Goal: Task Accomplishment & Management: Complete application form

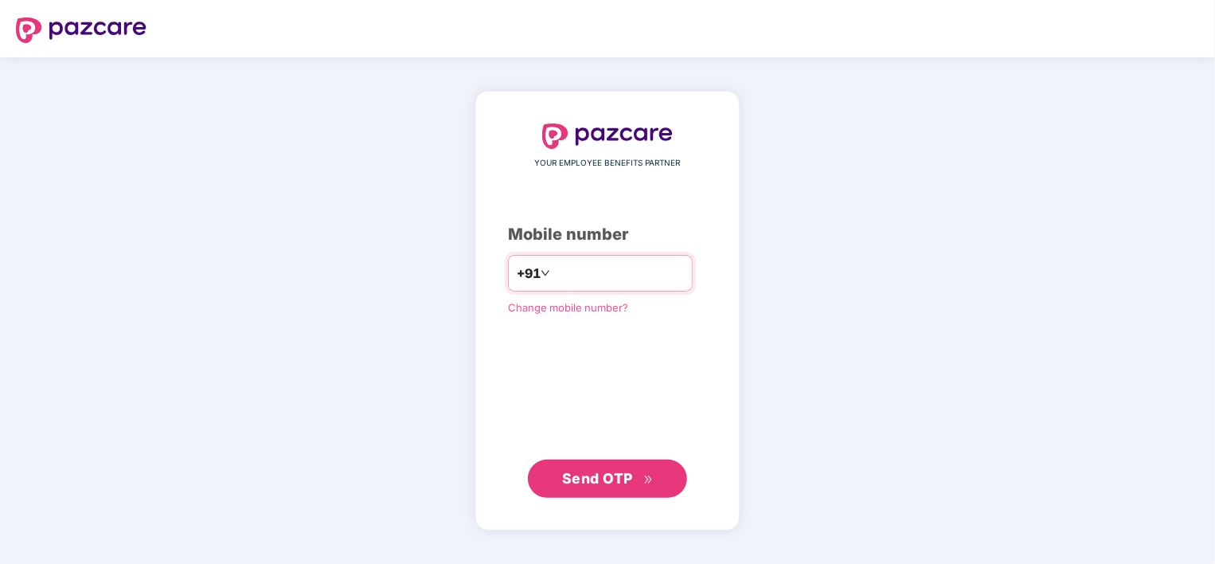
click at [554, 270] on input "number" at bounding box center [619, 272] width 131 height 25
click at [554, 272] on input "**********" at bounding box center [619, 272] width 131 height 25
type input "**********"
click at [601, 476] on span "Send OTP" at bounding box center [597, 478] width 71 height 17
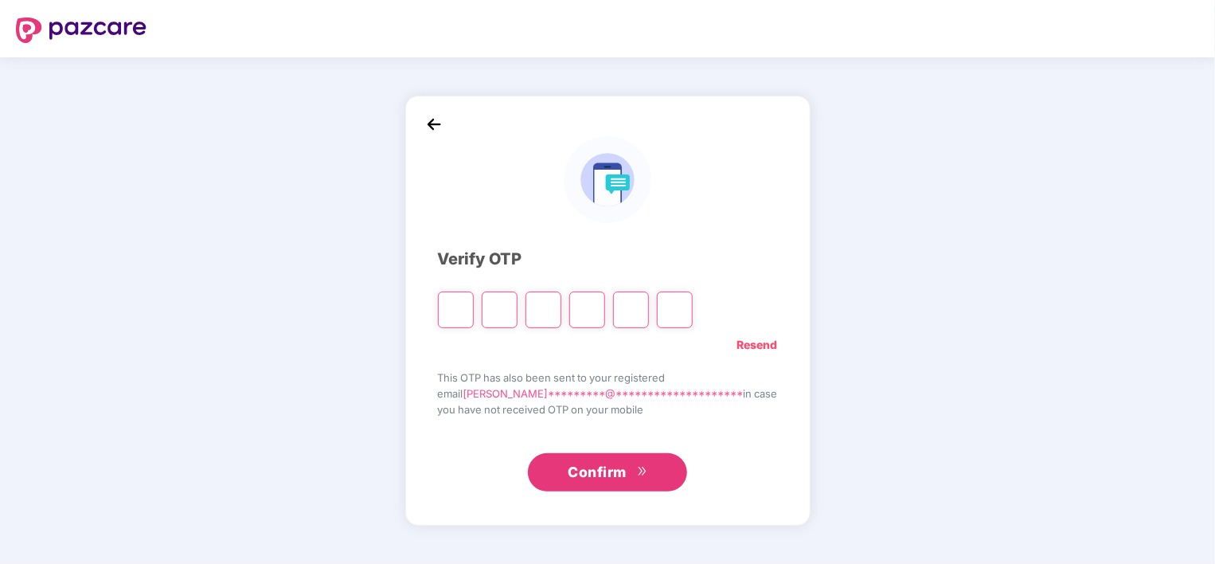
paste input "*"
type input "*"
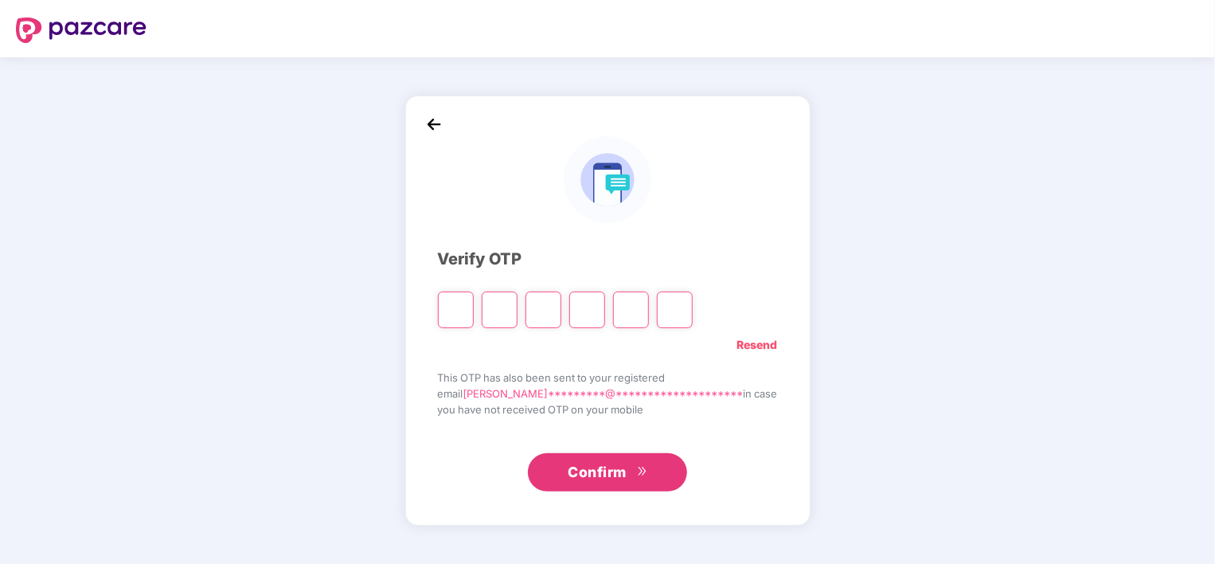
type input "*"
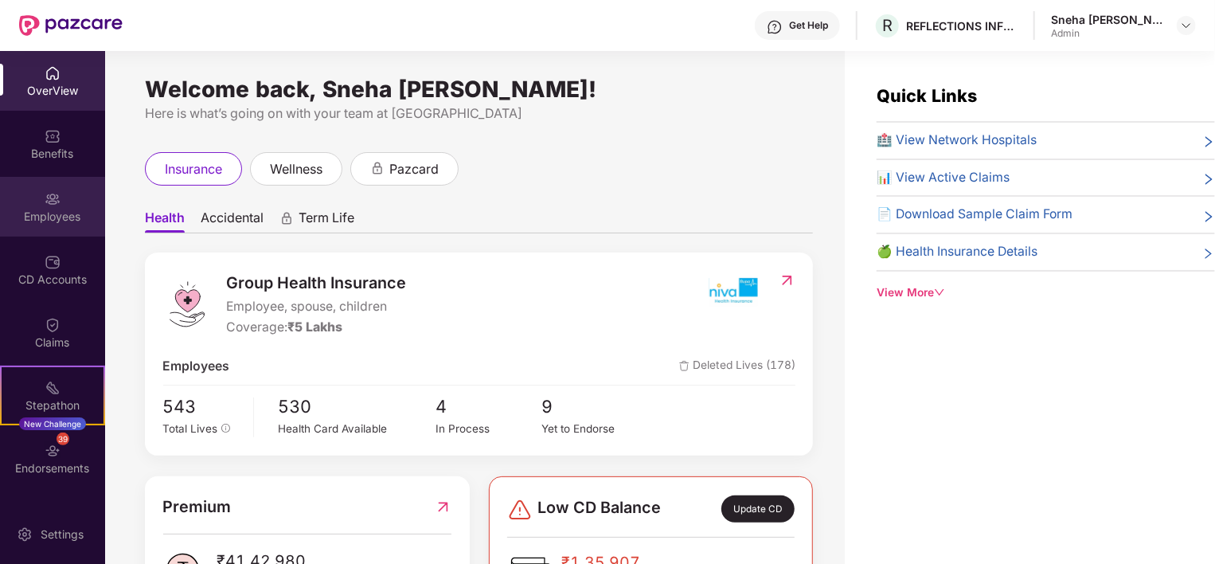
click at [49, 209] on div "Employees" at bounding box center [52, 217] width 105 height 16
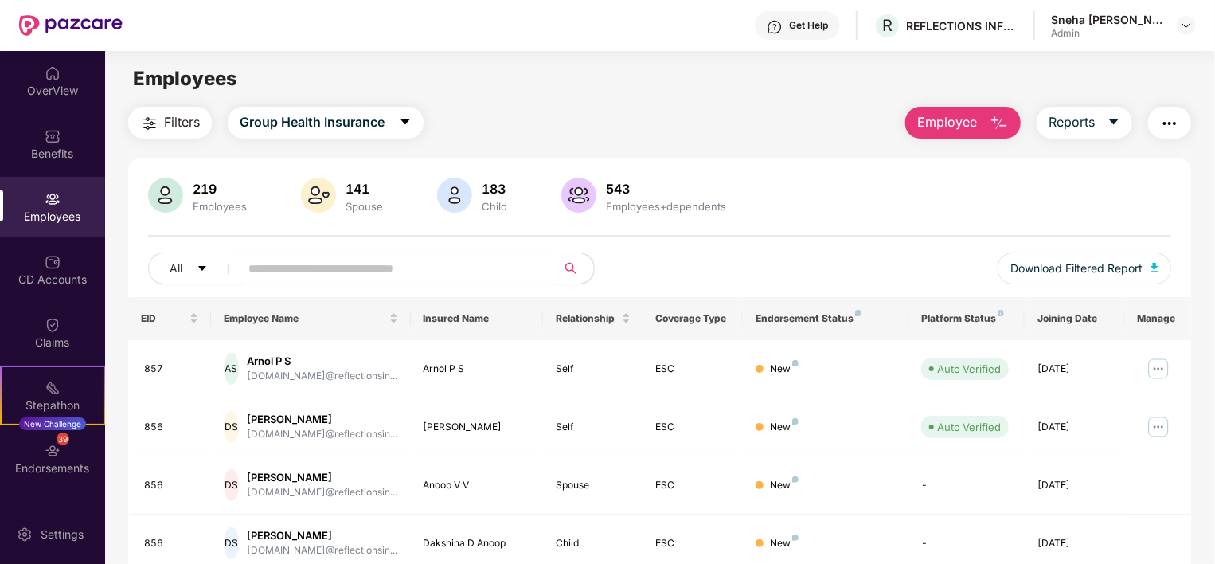
click at [45, 200] on img at bounding box center [53, 199] width 16 height 16
click at [1000, 126] on img "button" at bounding box center [999, 123] width 19 height 19
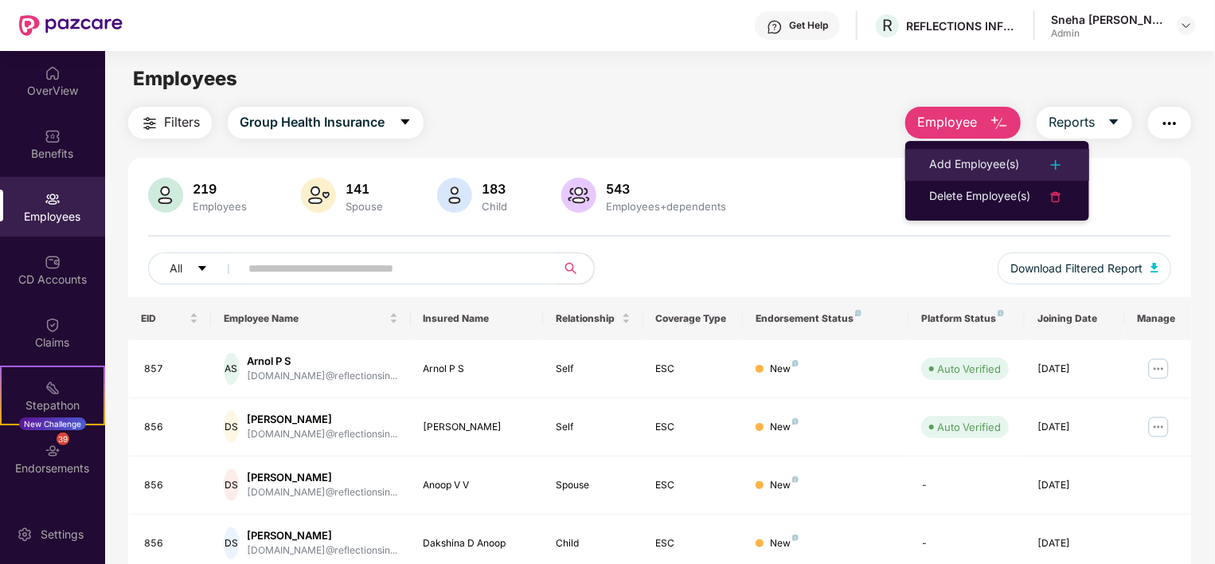
click at [972, 167] on div "Add Employee(s)" at bounding box center [974, 164] width 90 height 19
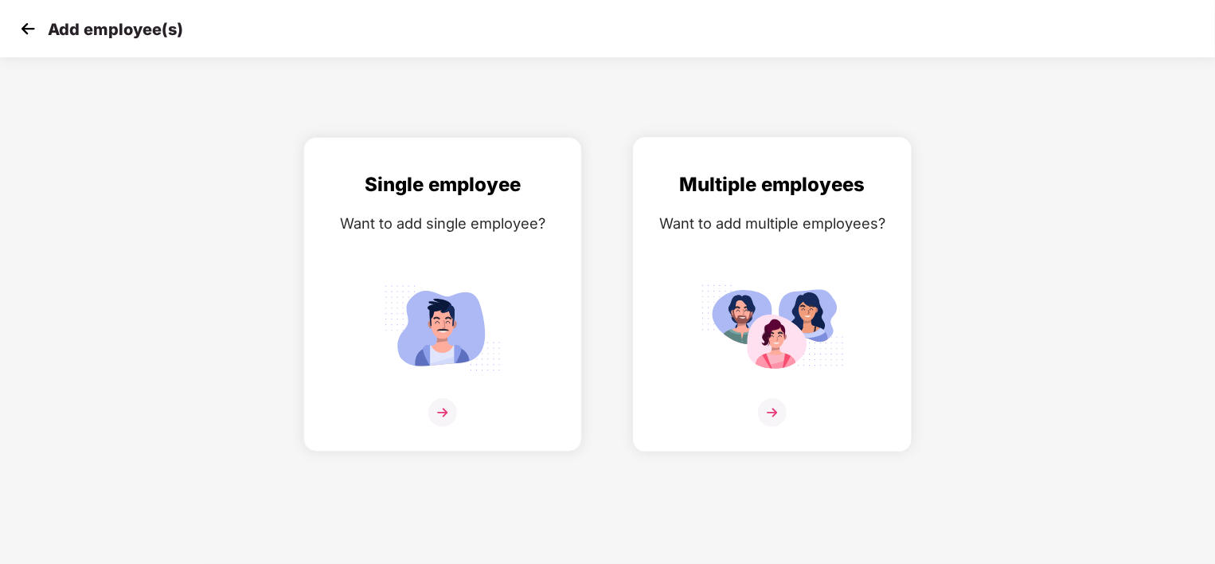
click at [782, 385] on div "Multiple employees Want to add multiple employees?" at bounding box center [772, 308] width 245 height 277
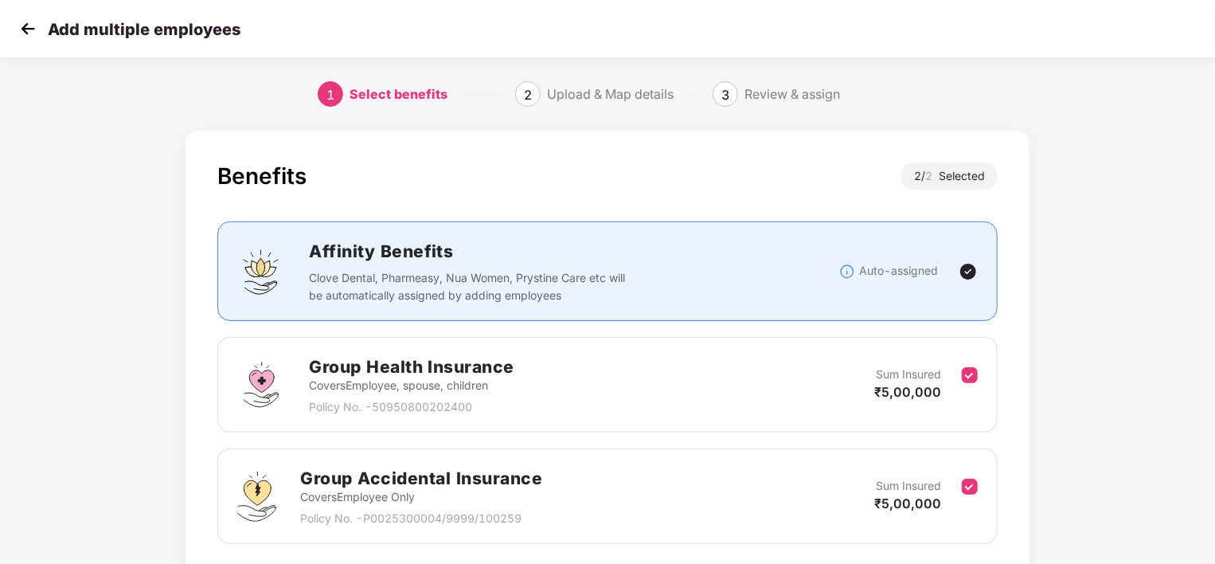
scroll to position [118, 0]
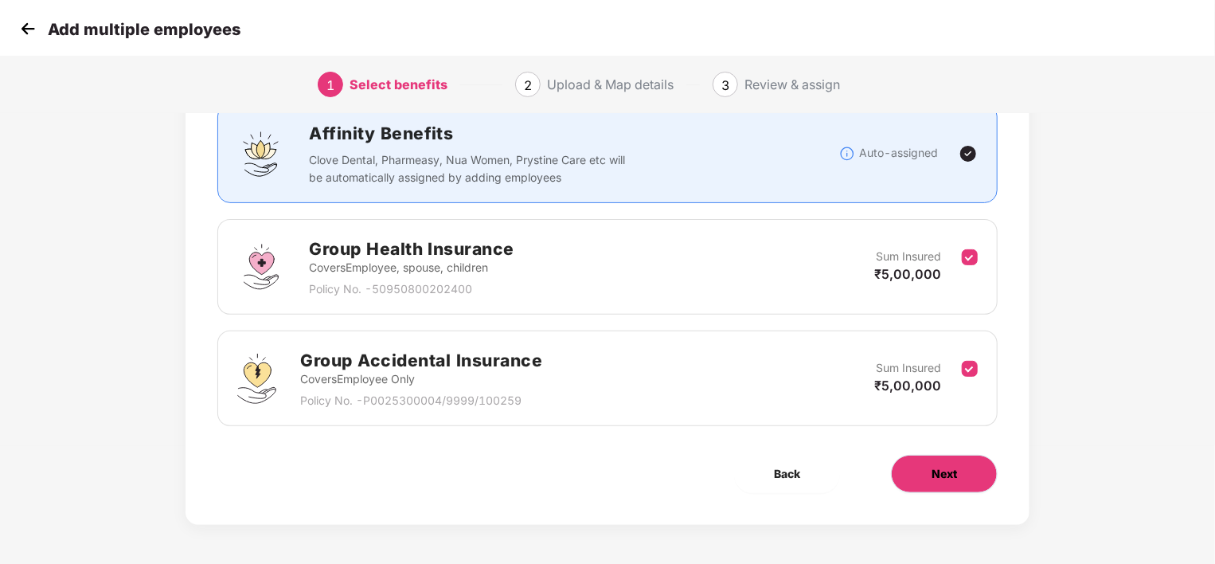
click at [944, 466] on span "Next" at bounding box center [944, 474] width 25 height 18
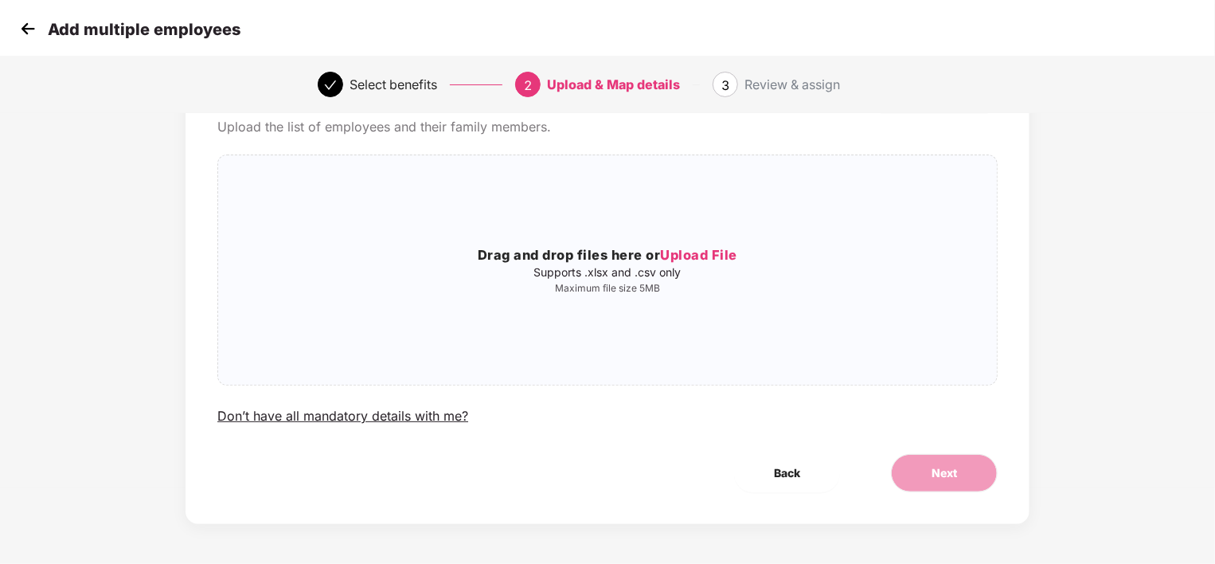
scroll to position [0, 0]
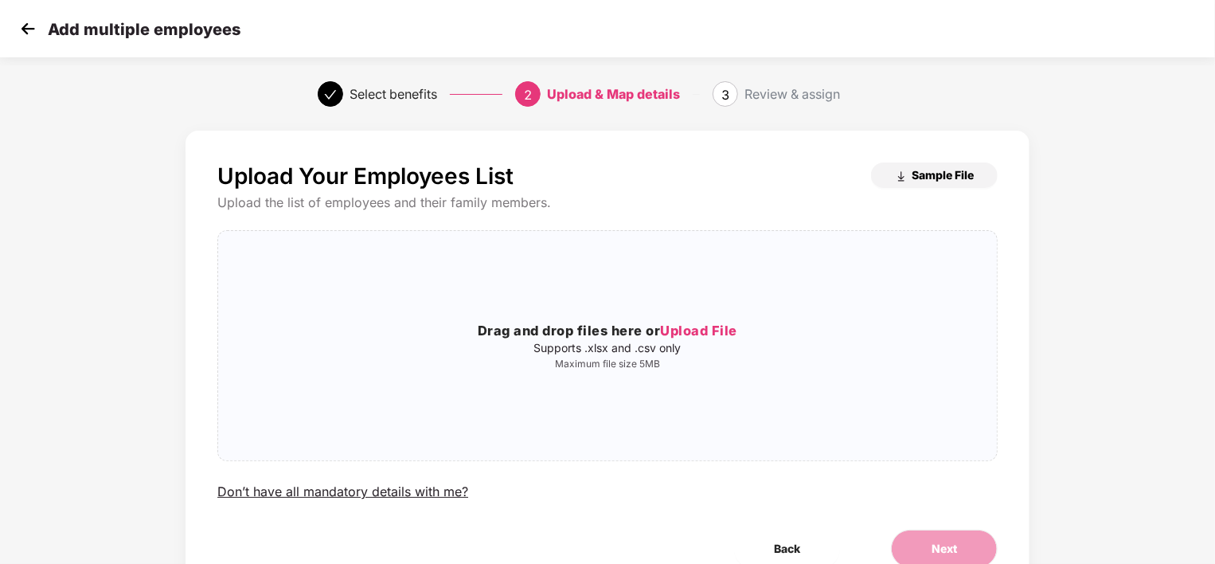
click at [914, 182] on button "Sample File" at bounding box center [934, 174] width 127 height 25
click at [698, 324] on span "Upload File" at bounding box center [698, 331] width 77 height 16
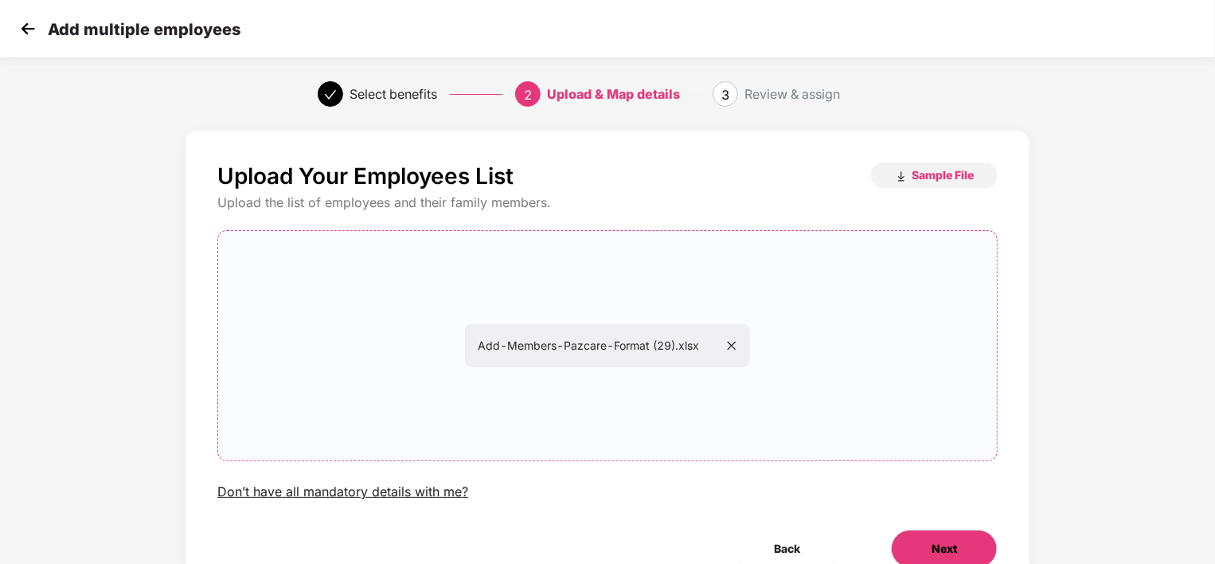
click at [926, 547] on button "Next" at bounding box center [944, 549] width 107 height 38
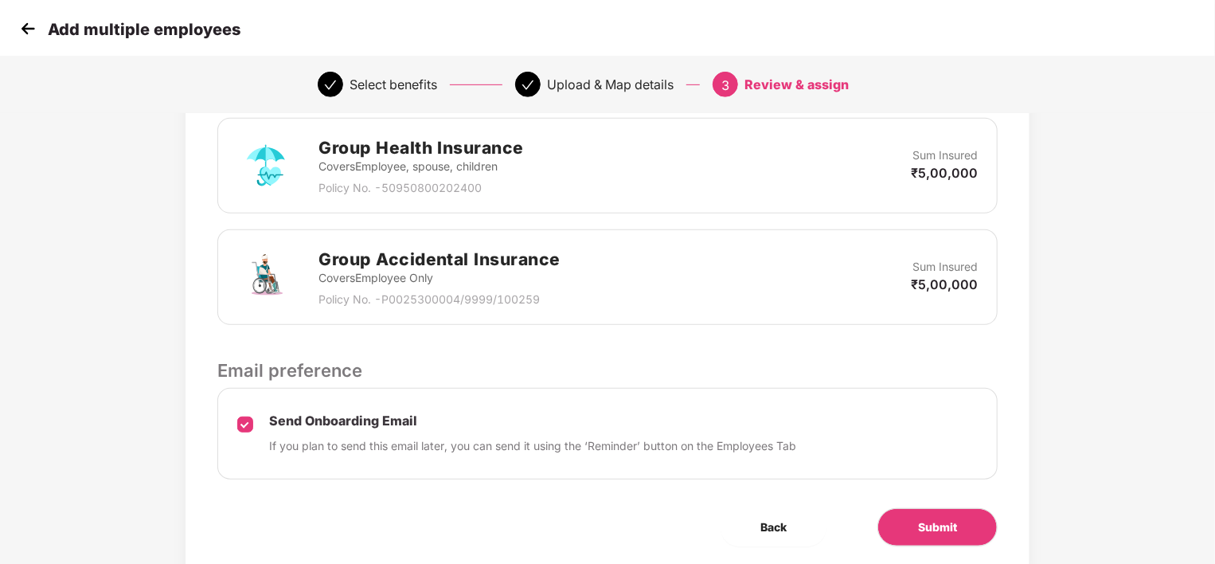
scroll to position [382, 0]
click at [929, 532] on span "Submit" at bounding box center [937, 527] width 39 height 18
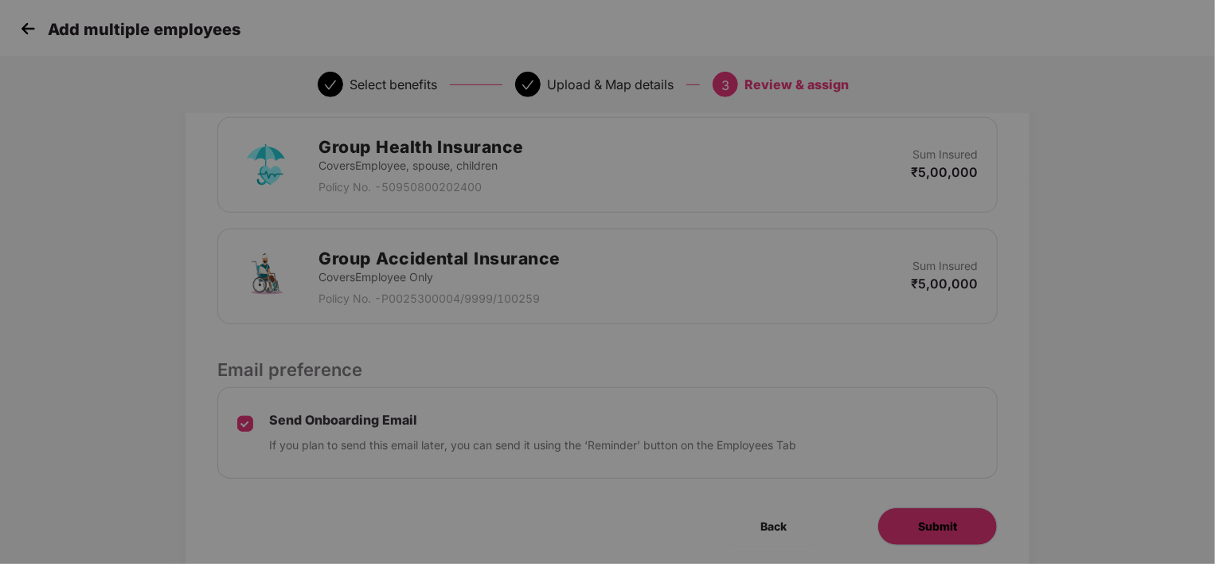
scroll to position [0, 0]
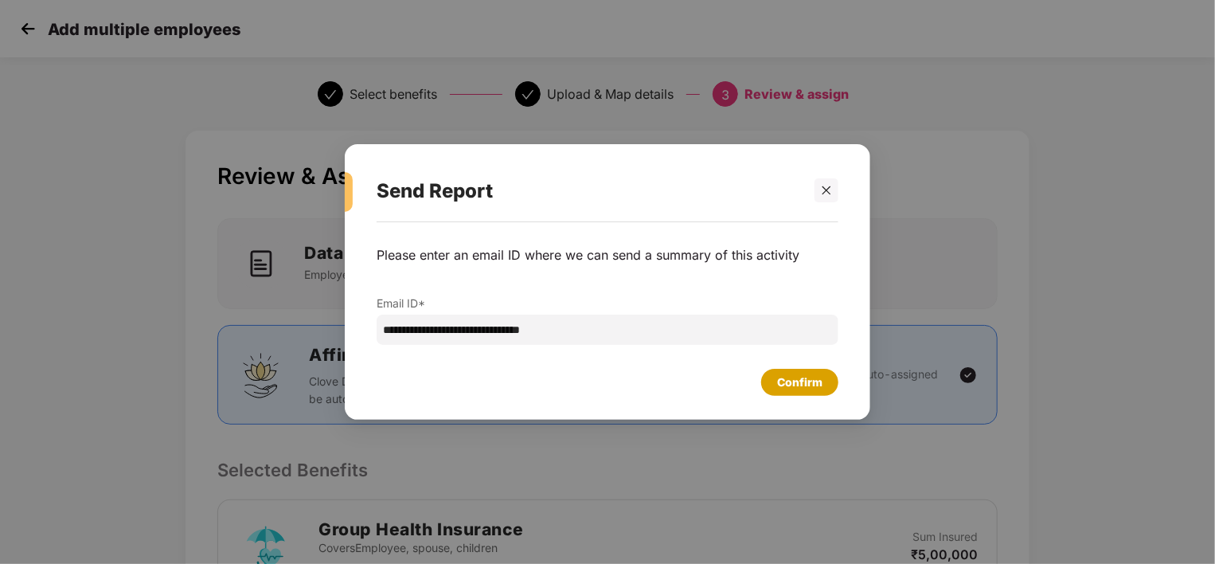
click at [803, 385] on div "Confirm" at bounding box center [799, 383] width 45 height 18
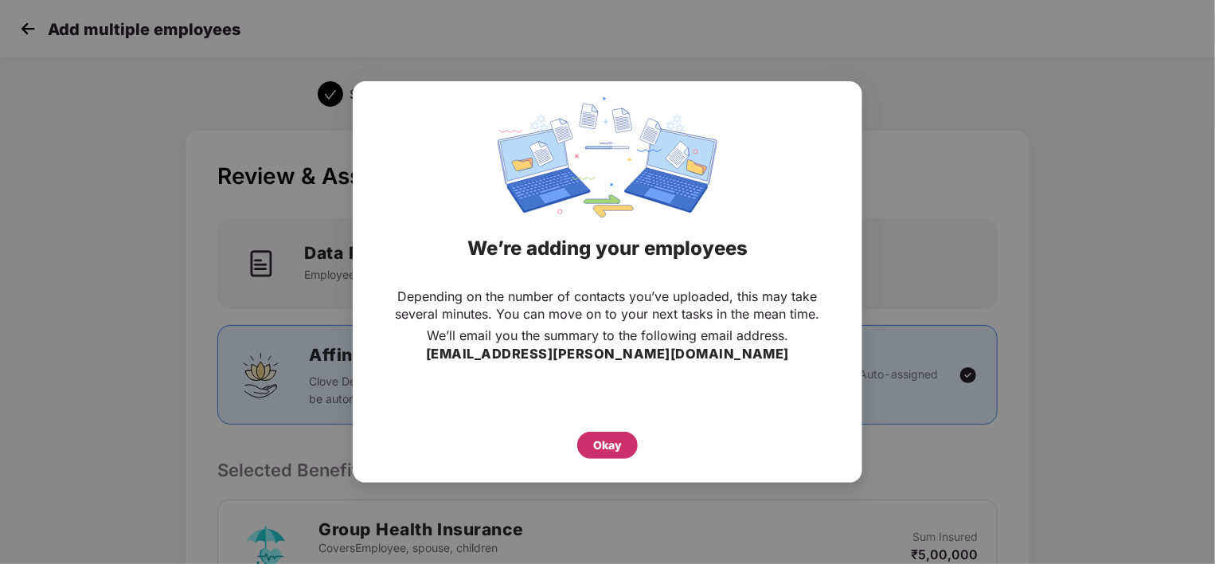
click at [612, 443] on div "Okay" at bounding box center [607, 445] width 29 height 18
